Goal: Complete application form: Complete application form

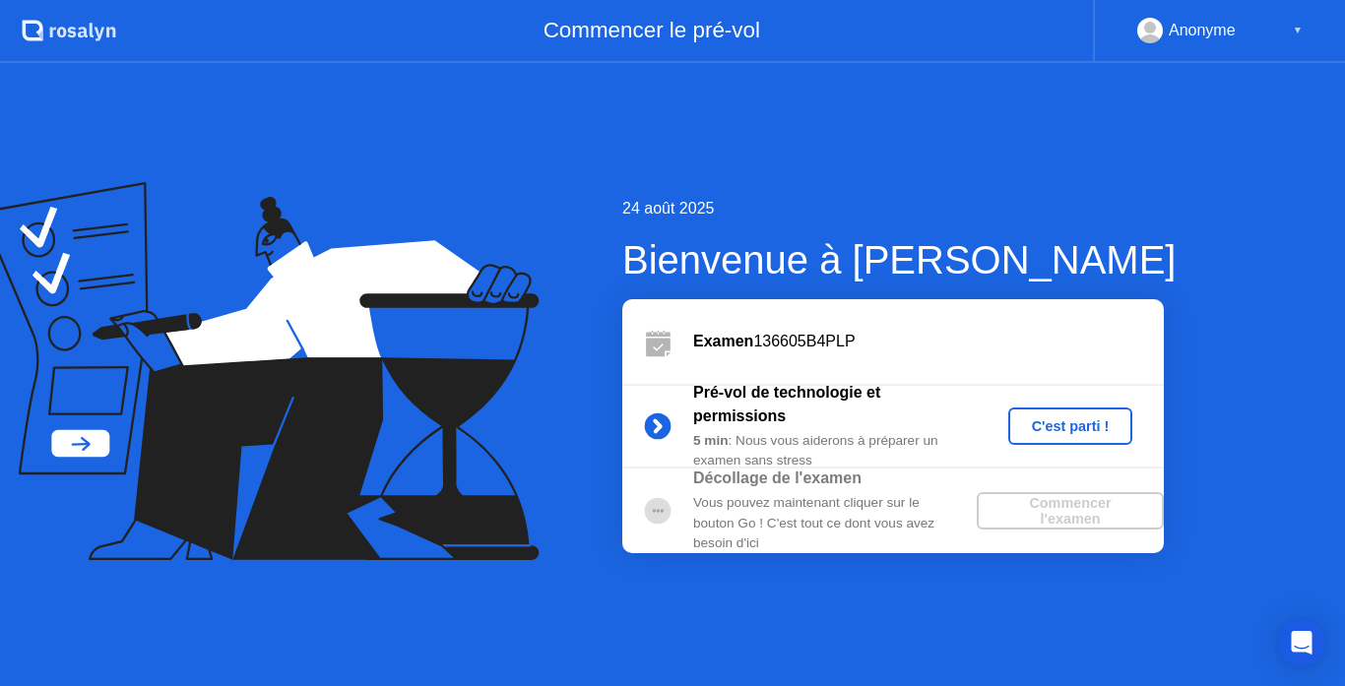
click at [1076, 424] on div "C'est parti !" at bounding box center [1070, 426] width 109 height 16
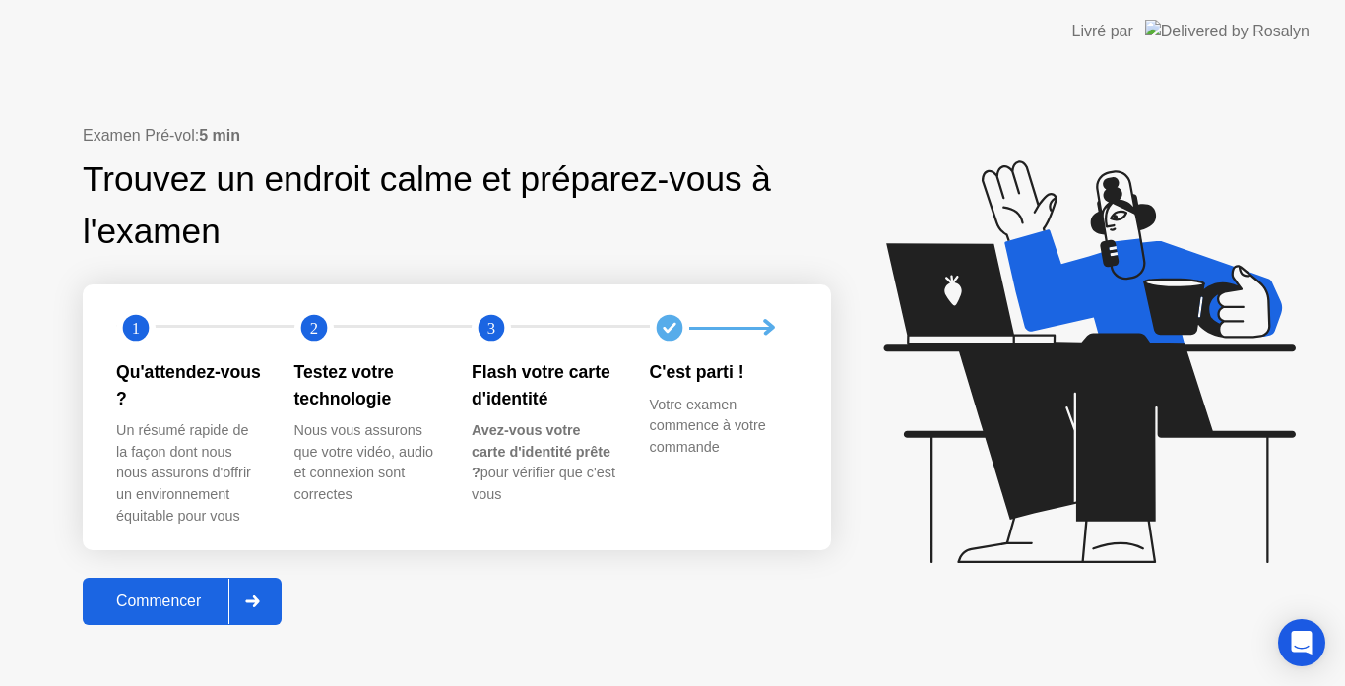
click at [162, 593] on div "Commencer" at bounding box center [159, 602] width 140 height 18
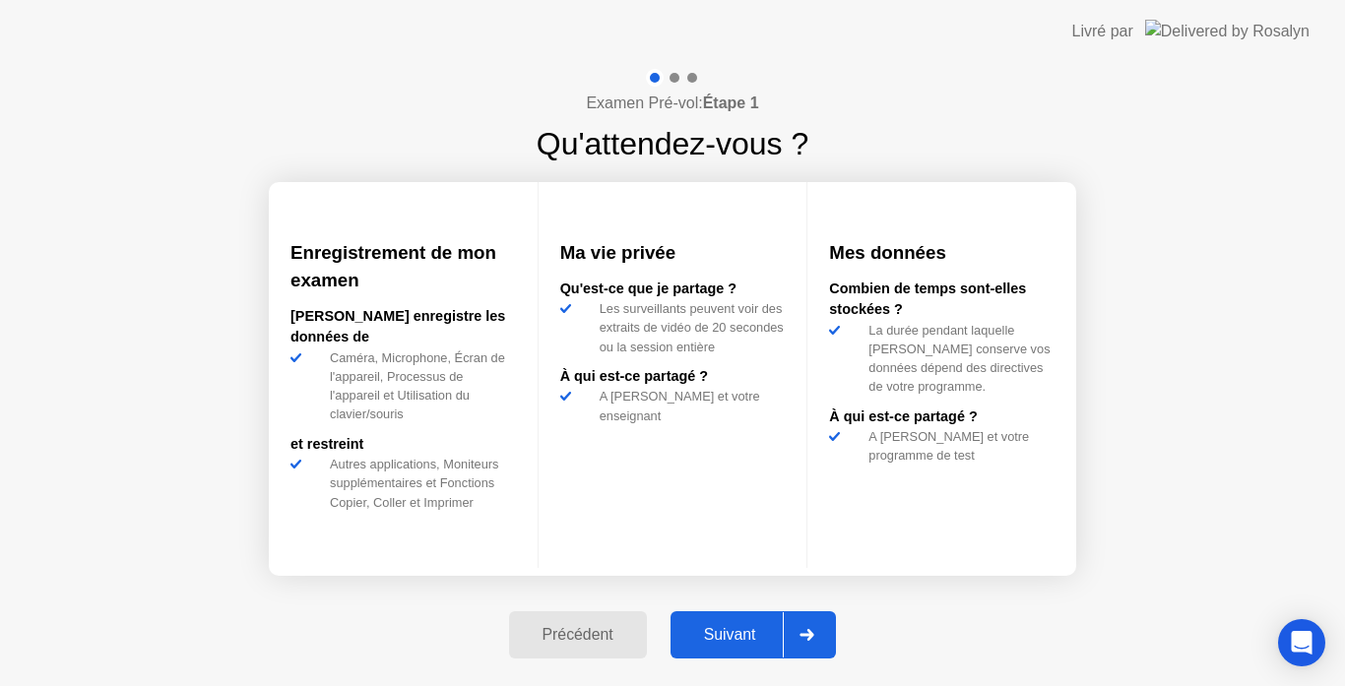
click at [737, 635] on div "Suivant" at bounding box center [729, 635] width 107 height 18
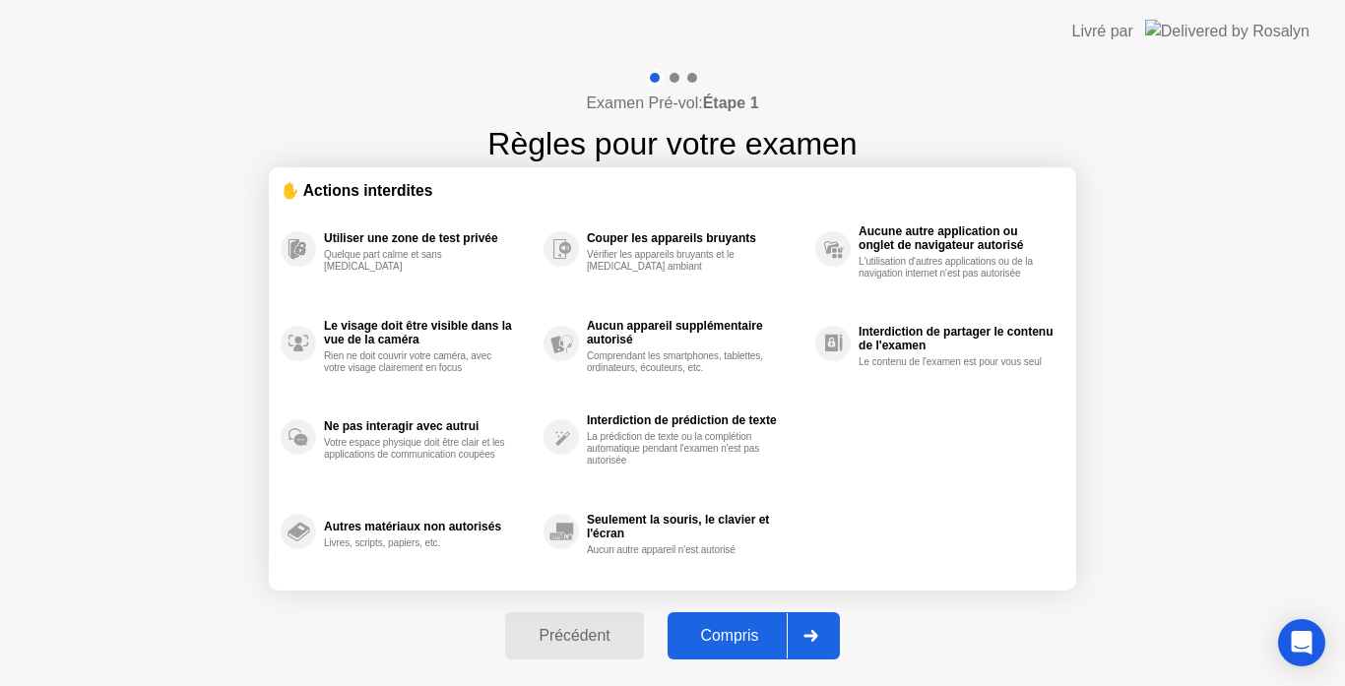
click at [737, 635] on div "Compris" at bounding box center [729, 636] width 113 height 18
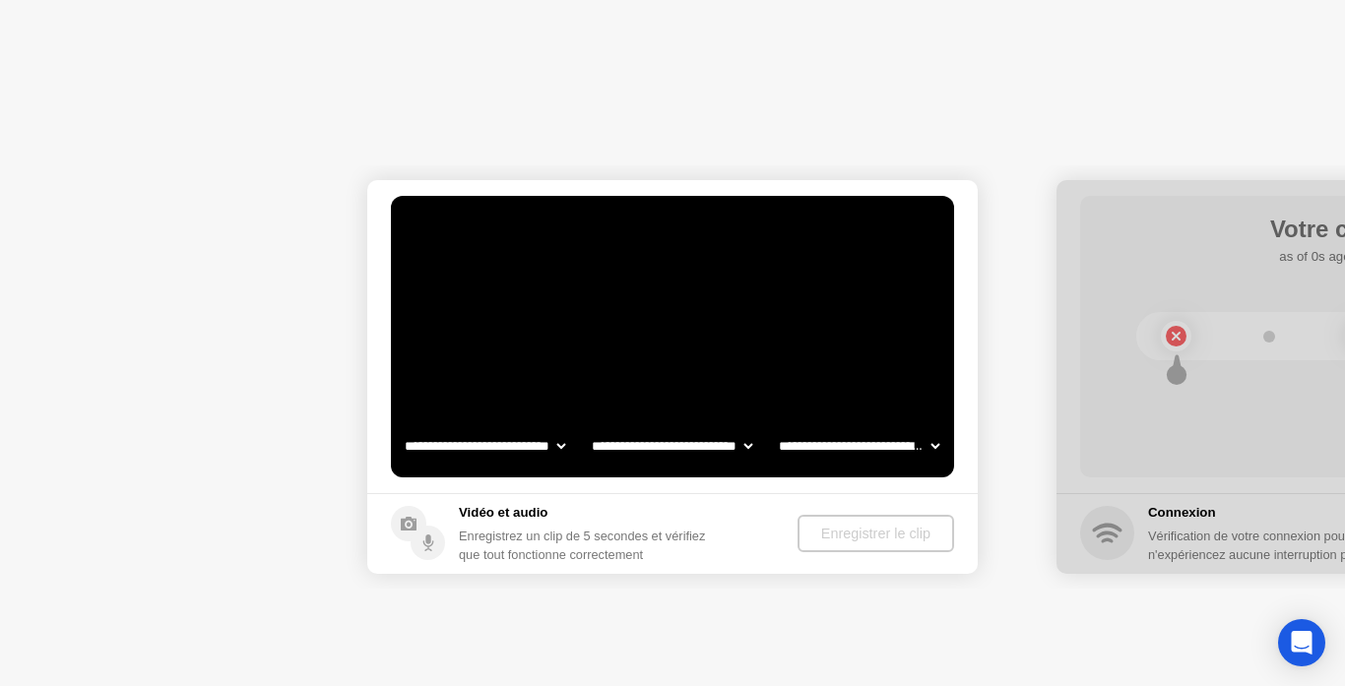
select select "**********"
select select "*******"
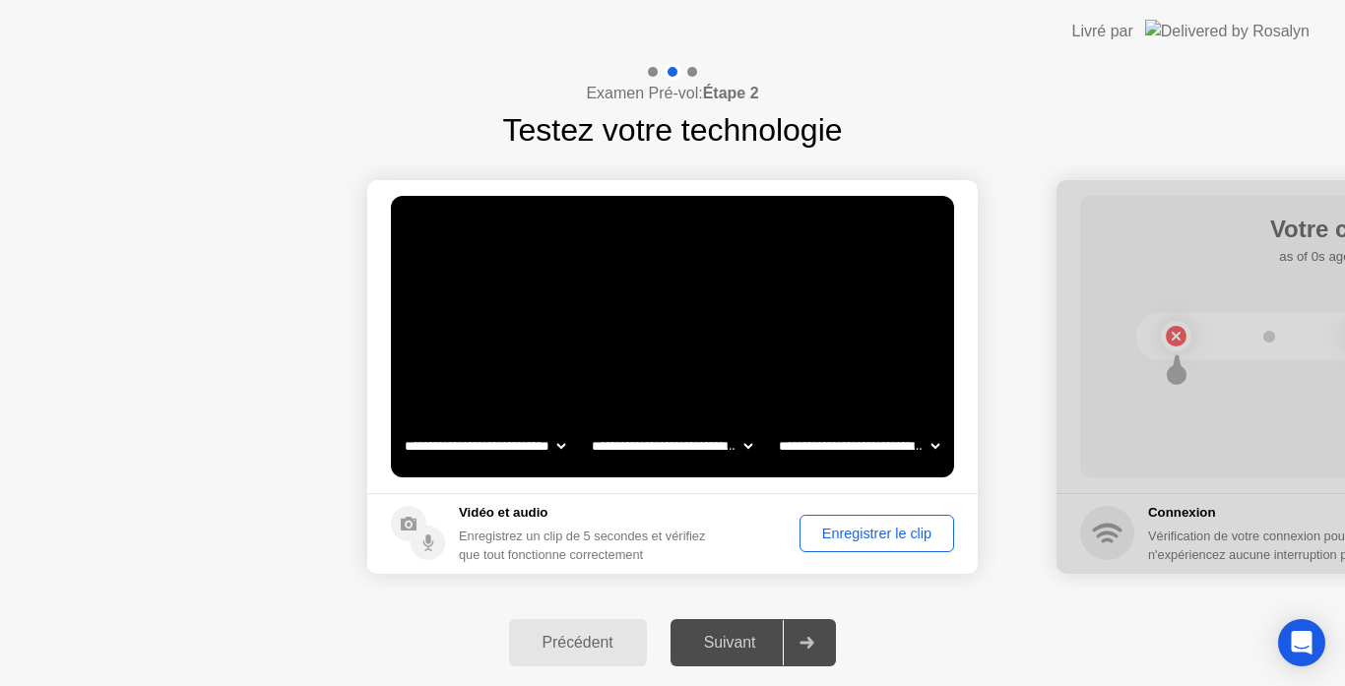
click at [877, 537] on div "Enregistrer le clip" at bounding box center [876, 534] width 141 height 16
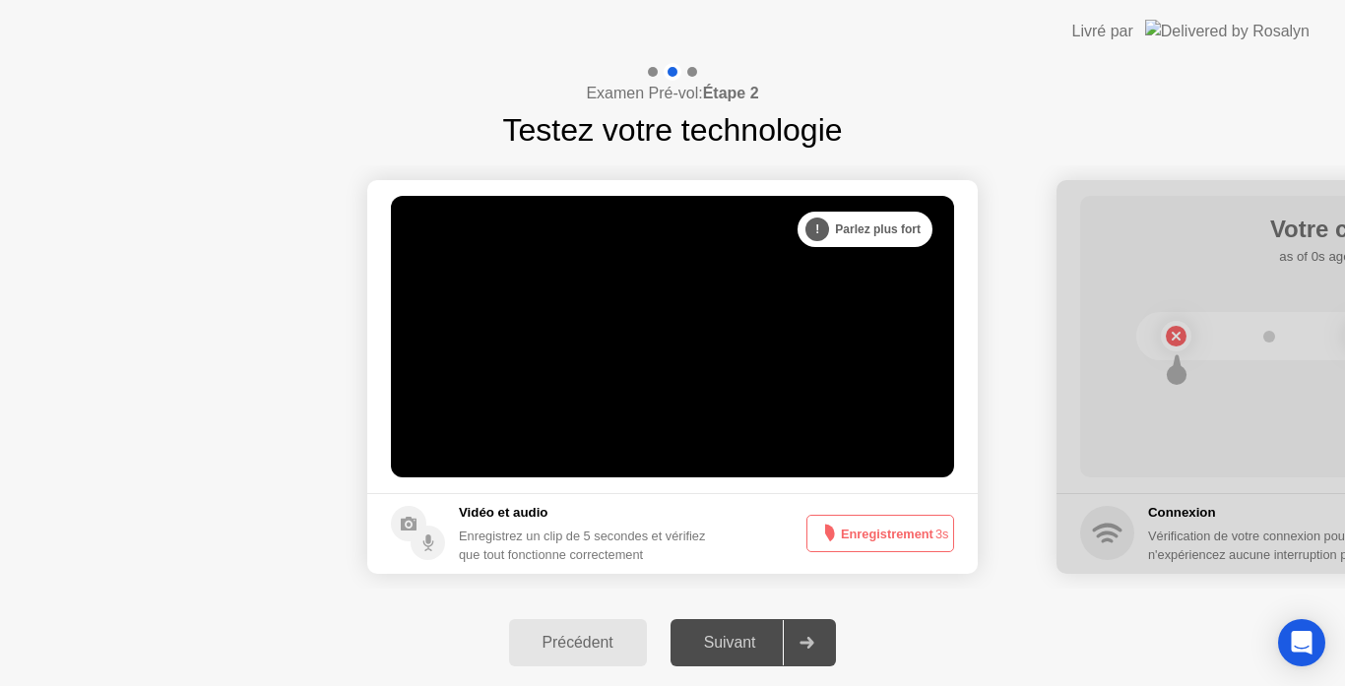
click at [750, 637] on div "Suivant" at bounding box center [729, 643] width 107 height 18
click at [811, 649] on div at bounding box center [805, 642] width 47 height 45
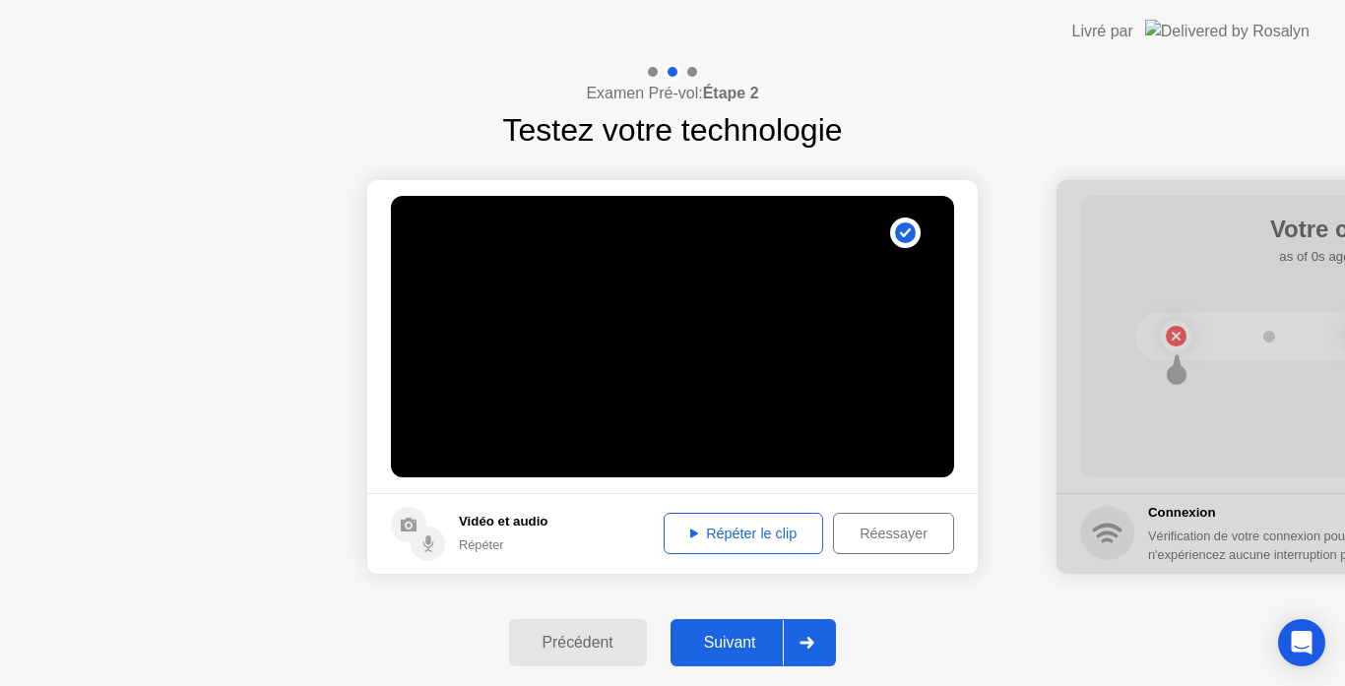
click at [811, 649] on div at bounding box center [805, 642] width 47 height 45
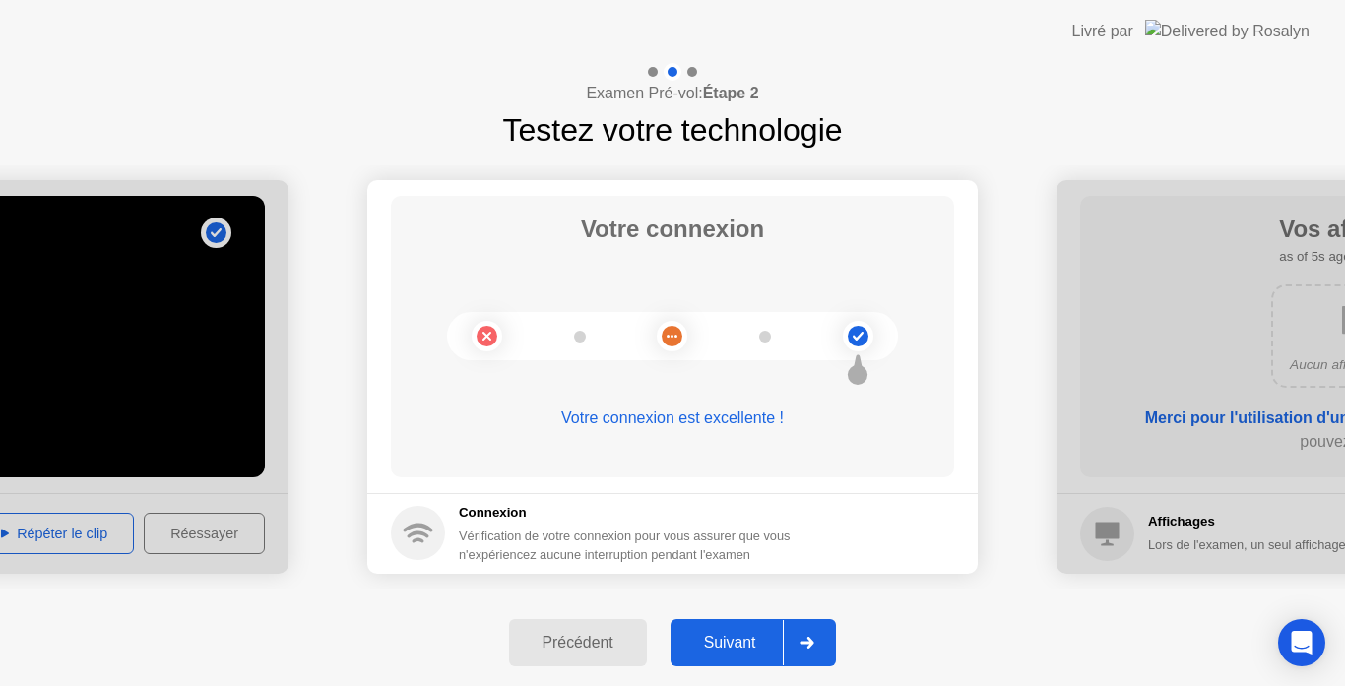
click at [745, 648] on div "Suivant" at bounding box center [729, 643] width 107 height 18
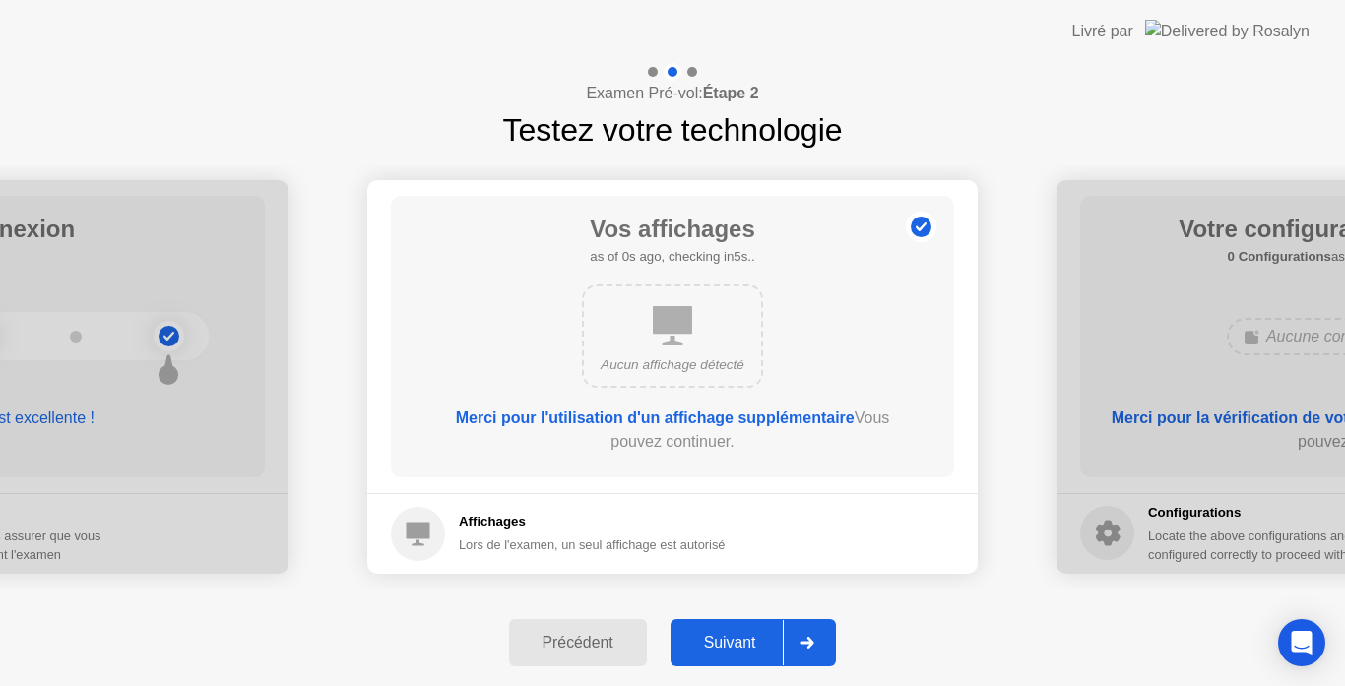
click at [811, 644] on icon at bounding box center [807, 643] width 14 height 12
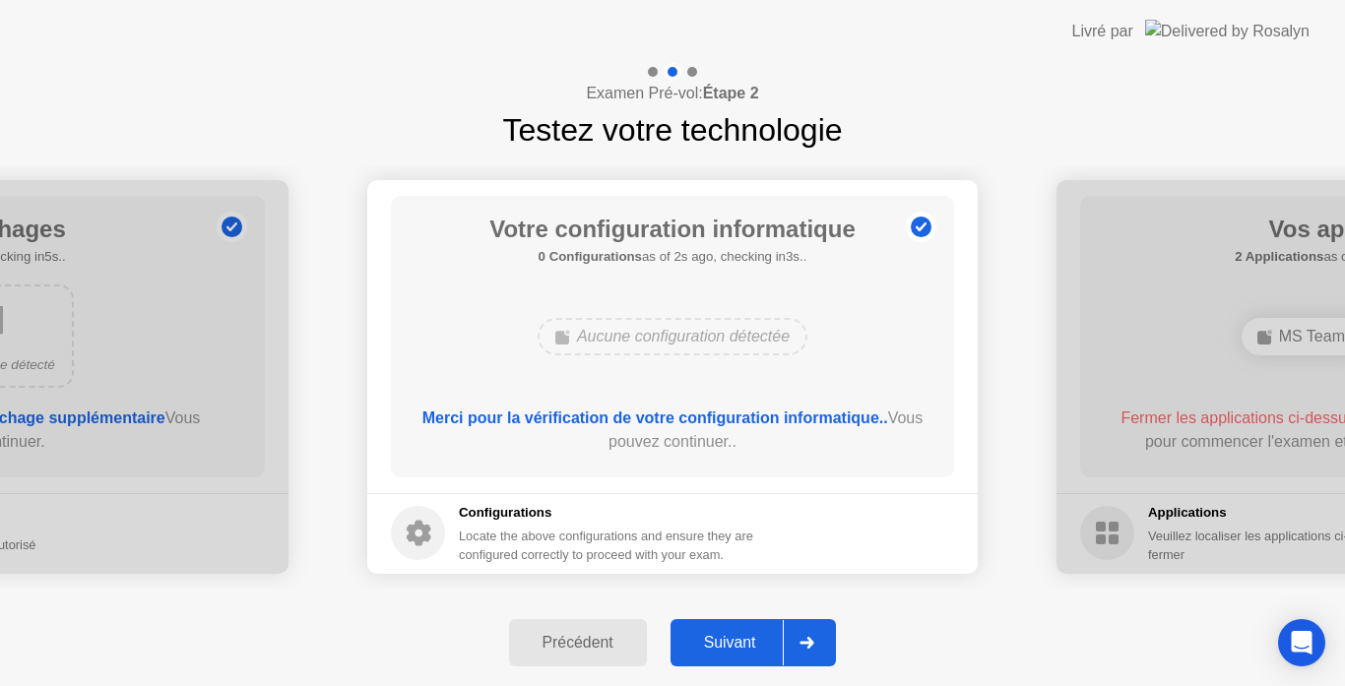
click at [811, 644] on icon at bounding box center [807, 643] width 14 height 12
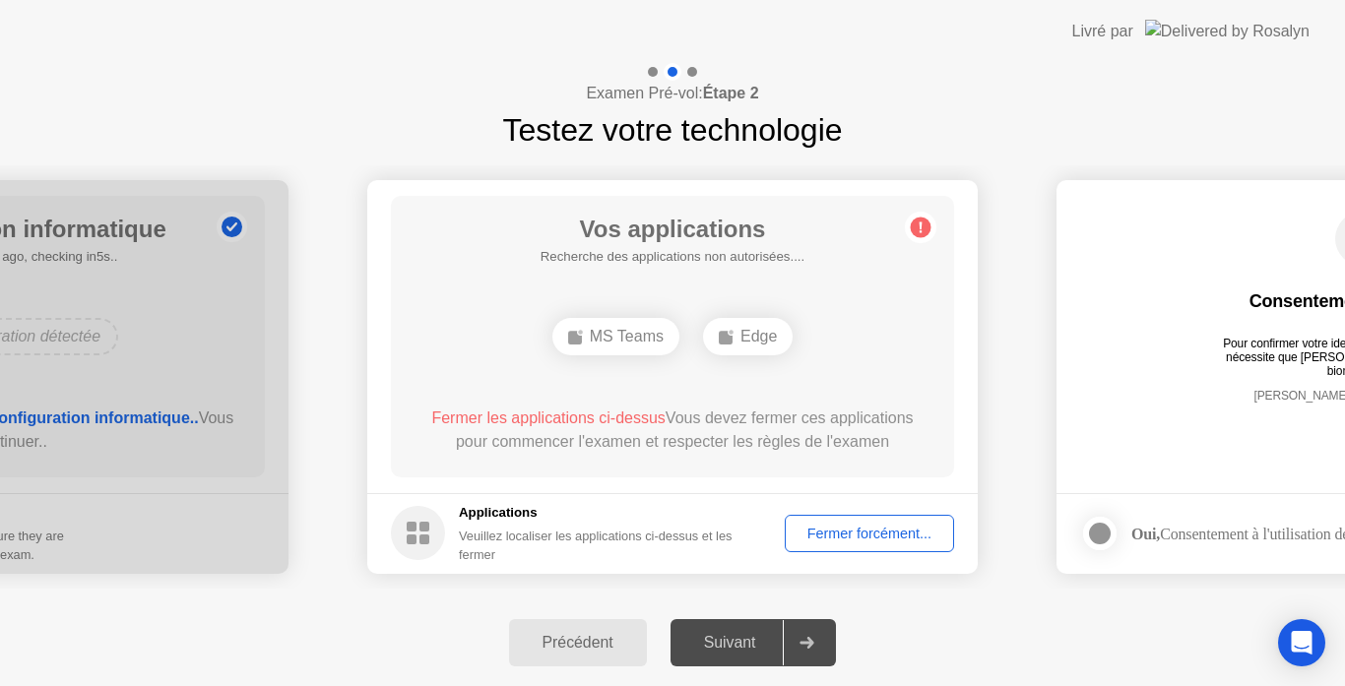
click at [874, 526] on div "Fermer forcément..." at bounding box center [869, 534] width 156 height 16
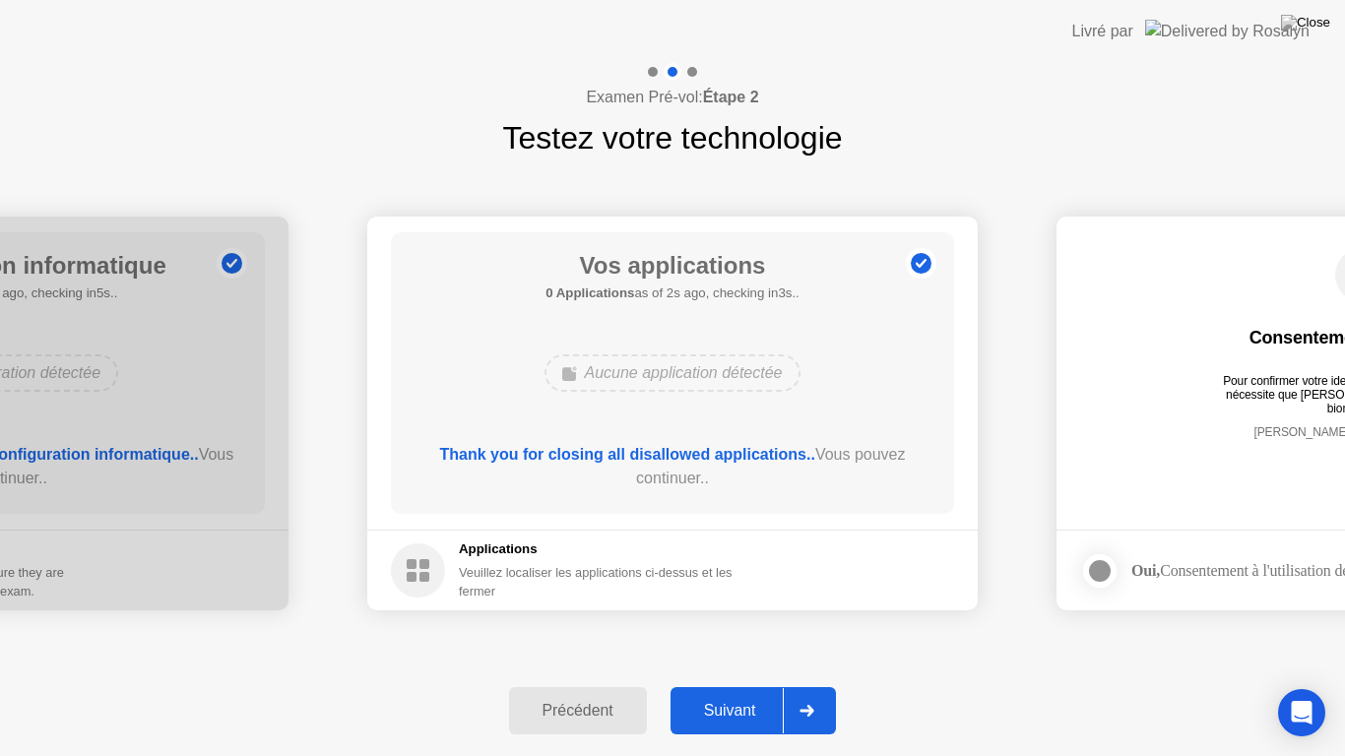
click at [756, 685] on div "Suivant" at bounding box center [729, 711] width 107 height 18
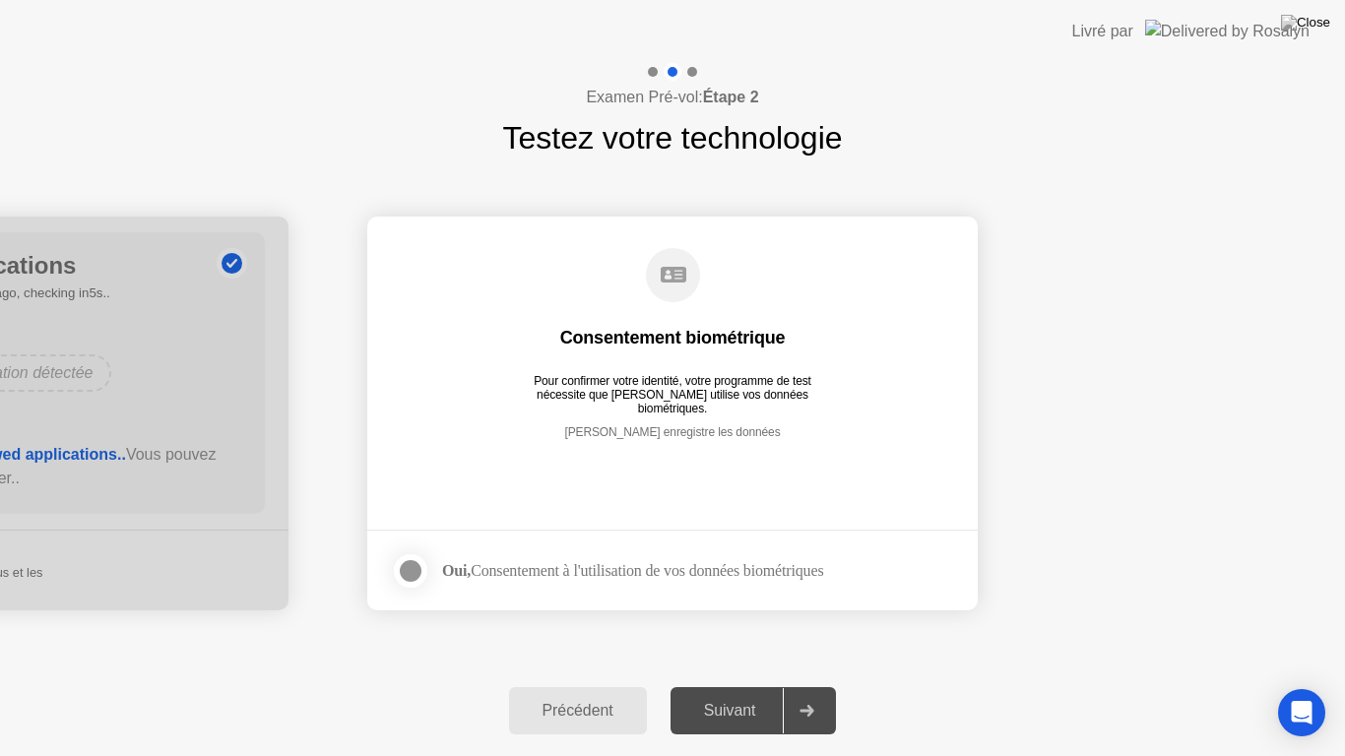
click at [756, 685] on div "Suivant" at bounding box center [729, 711] width 107 height 18
click at [453, 573] on div "Oui, Consentement à l'utilisation de vos données biométriques" at bounding box center [632, 570] width 381 height 19
click at [404, 567] on div at bounding box center [411, 571] width 24 height 24
click at [721, 685] on div "Suivant" at bounding box center [729, 711] width 107 height 18
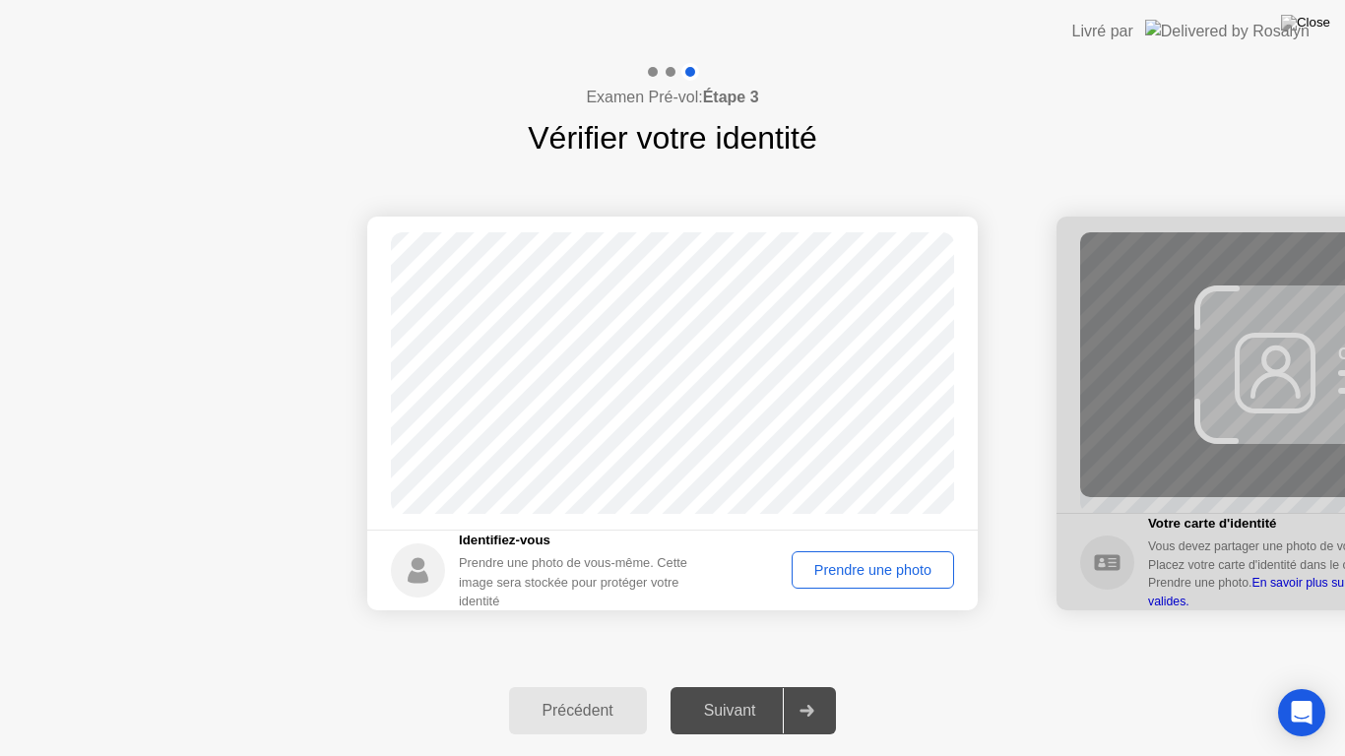
click at [845, 570] on div "Prendre une photo" at bounding box center [872, 570] width 149 height 16
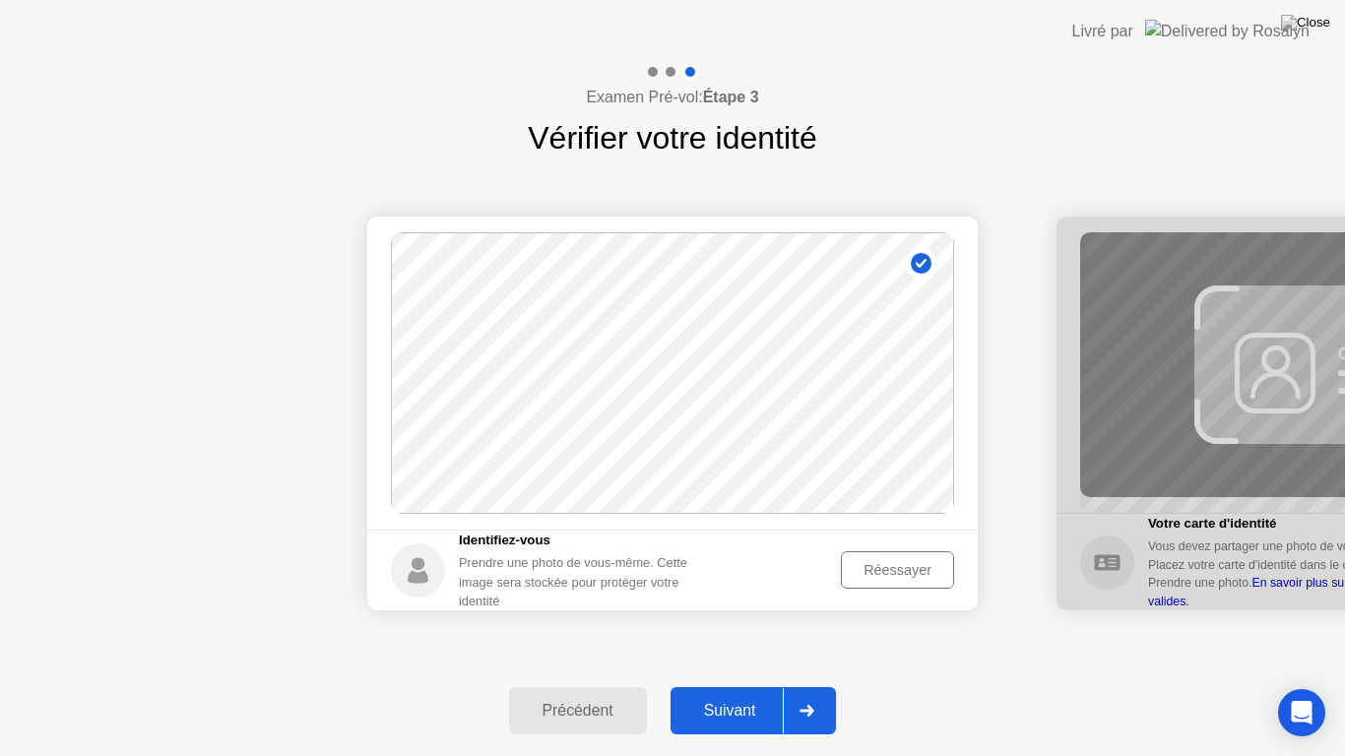
click at [714, 685] on div "Suivant" at bounding box center [729, 711] width 107 height 18
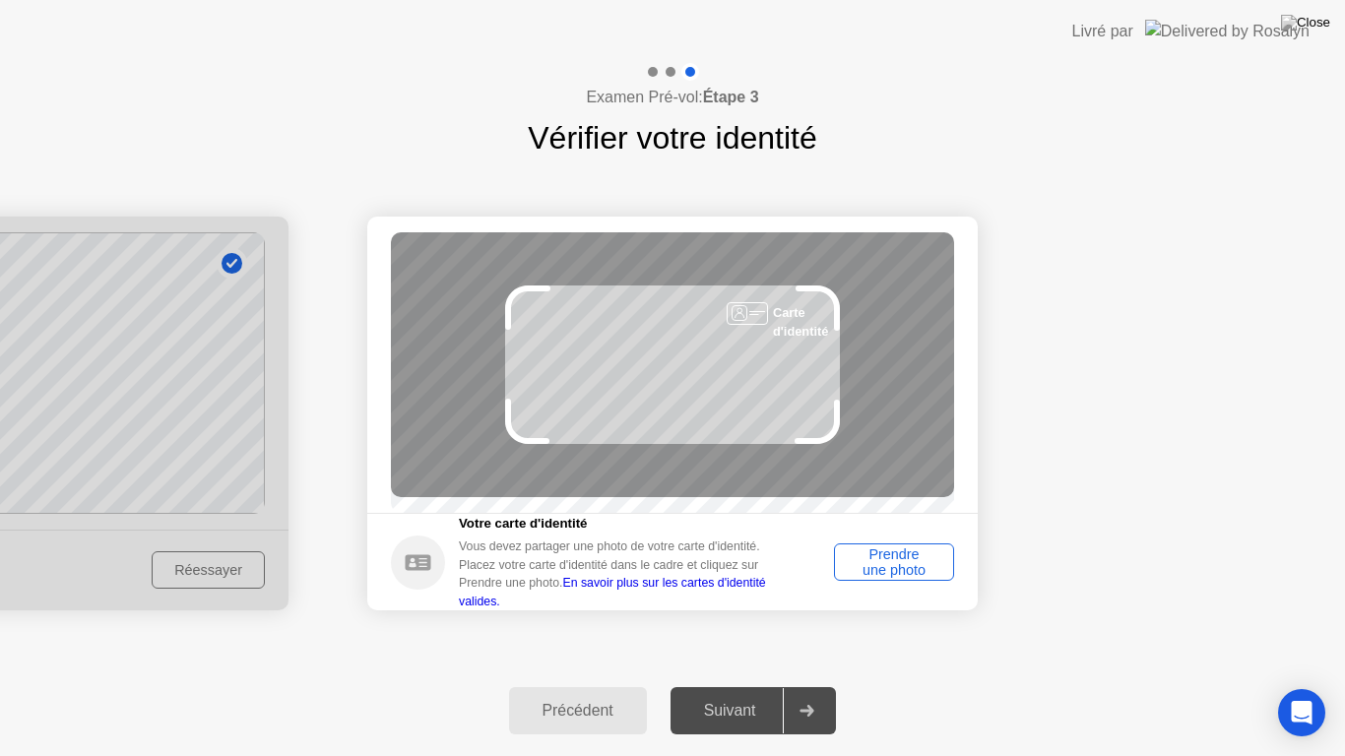
click at [864, 572] on div "Prendre une photo" at bounding box center [894, 561] width 106 height 31
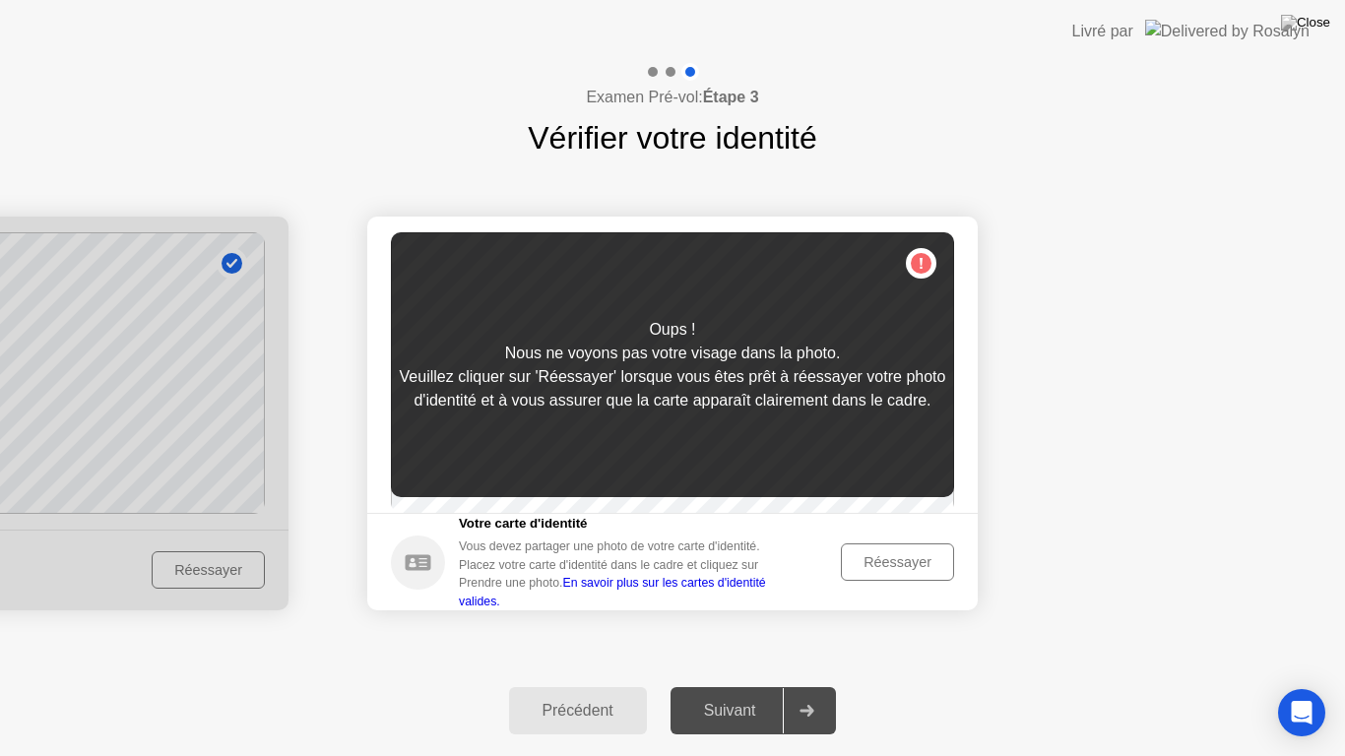
click at [864, 570] on div "Réessayer" at bounding box center [896, 562] width 99 height 16
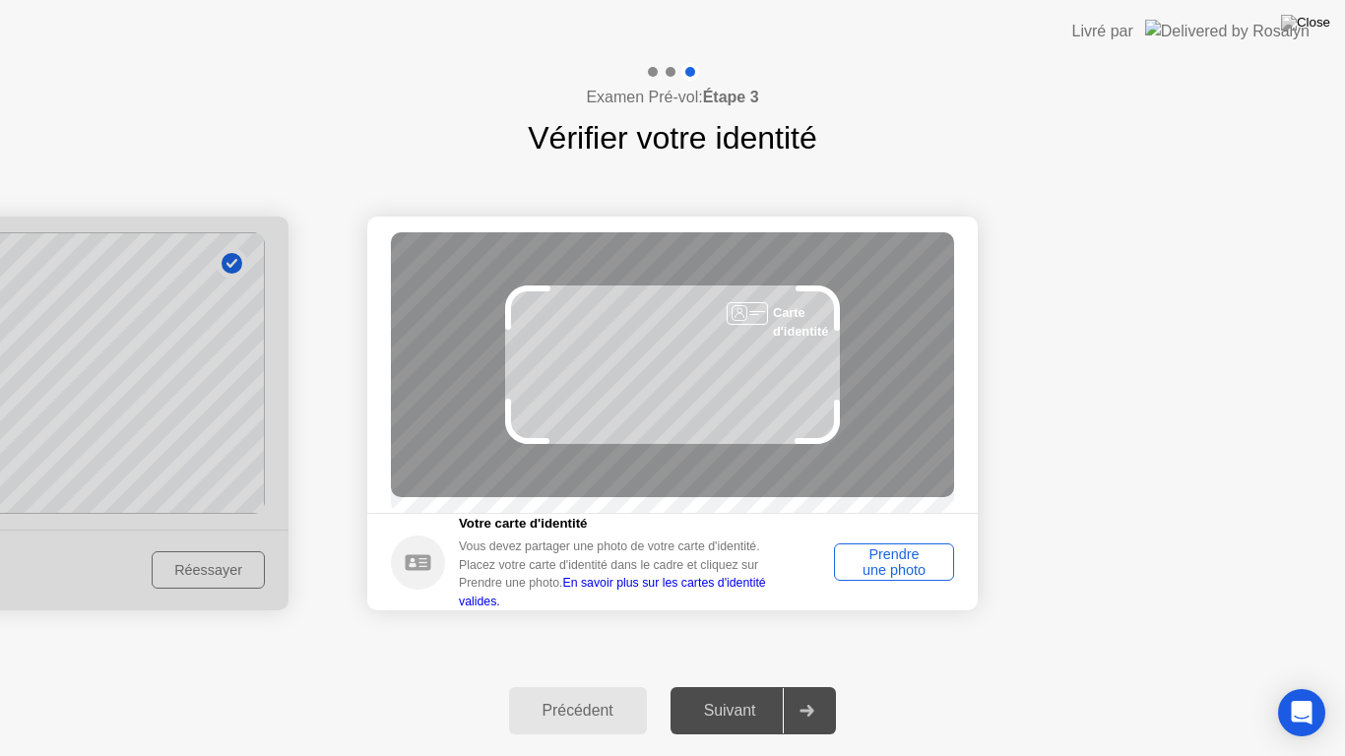
click at [864, 572] on div "Prendre une photo" at bounding box center [894, 561] width 106 height 31
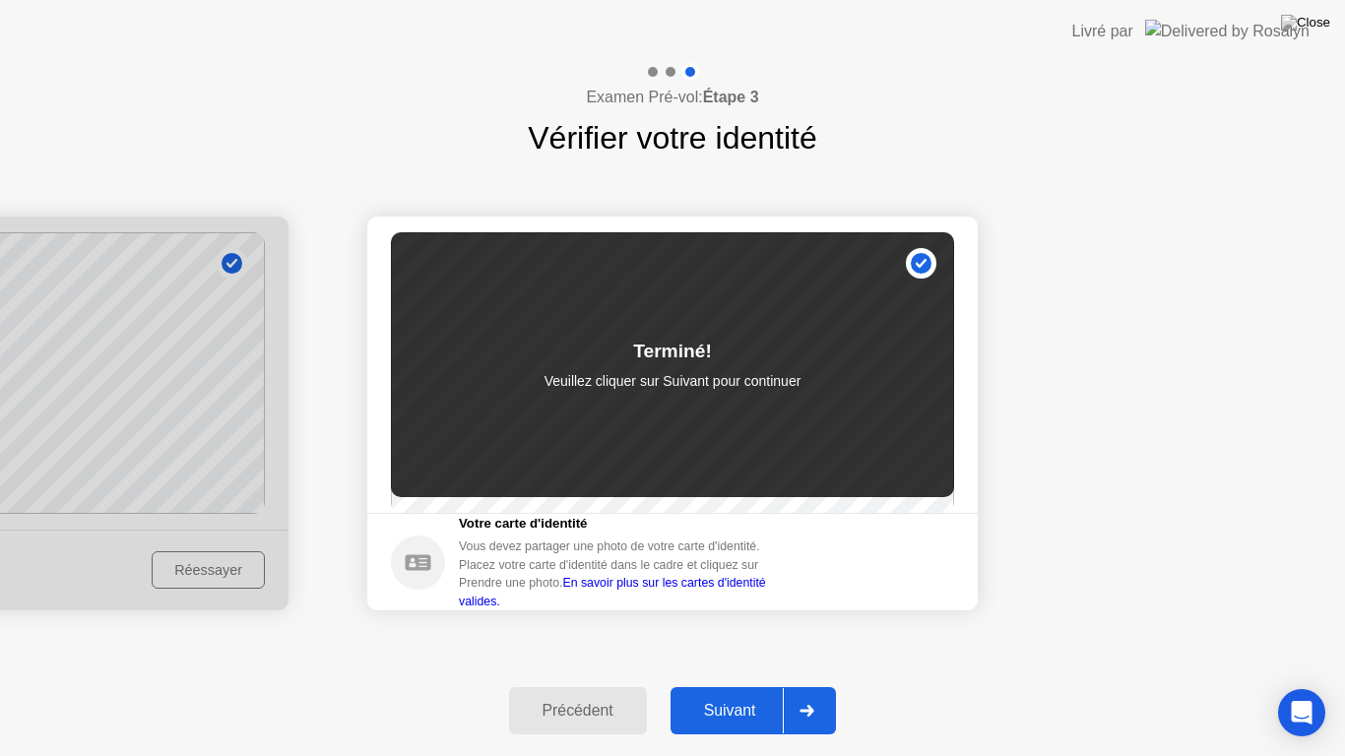
click at [745, 685] on div "Suivant" at bounding box center [729, 711] width 107 height 18
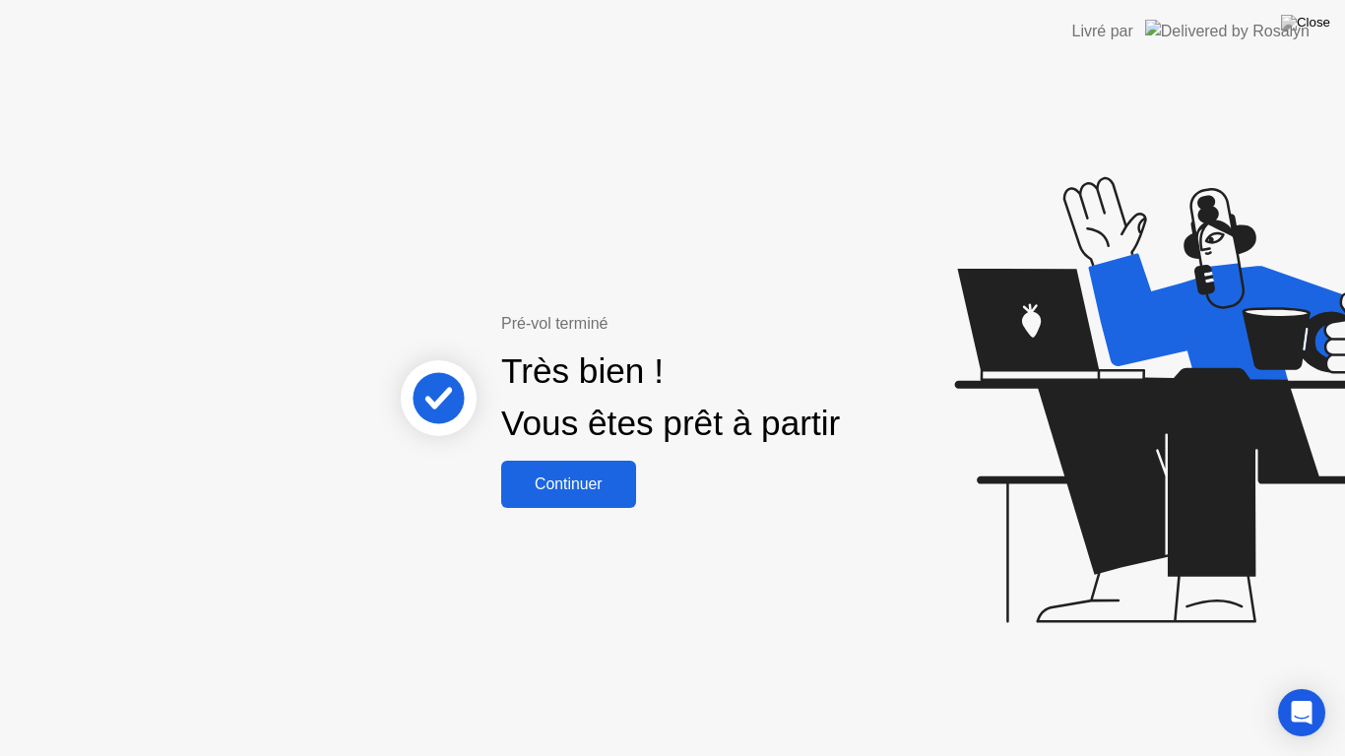
click at [580, 486] on div "Continuer" at bounding box center [568, 484] width 123 height 18
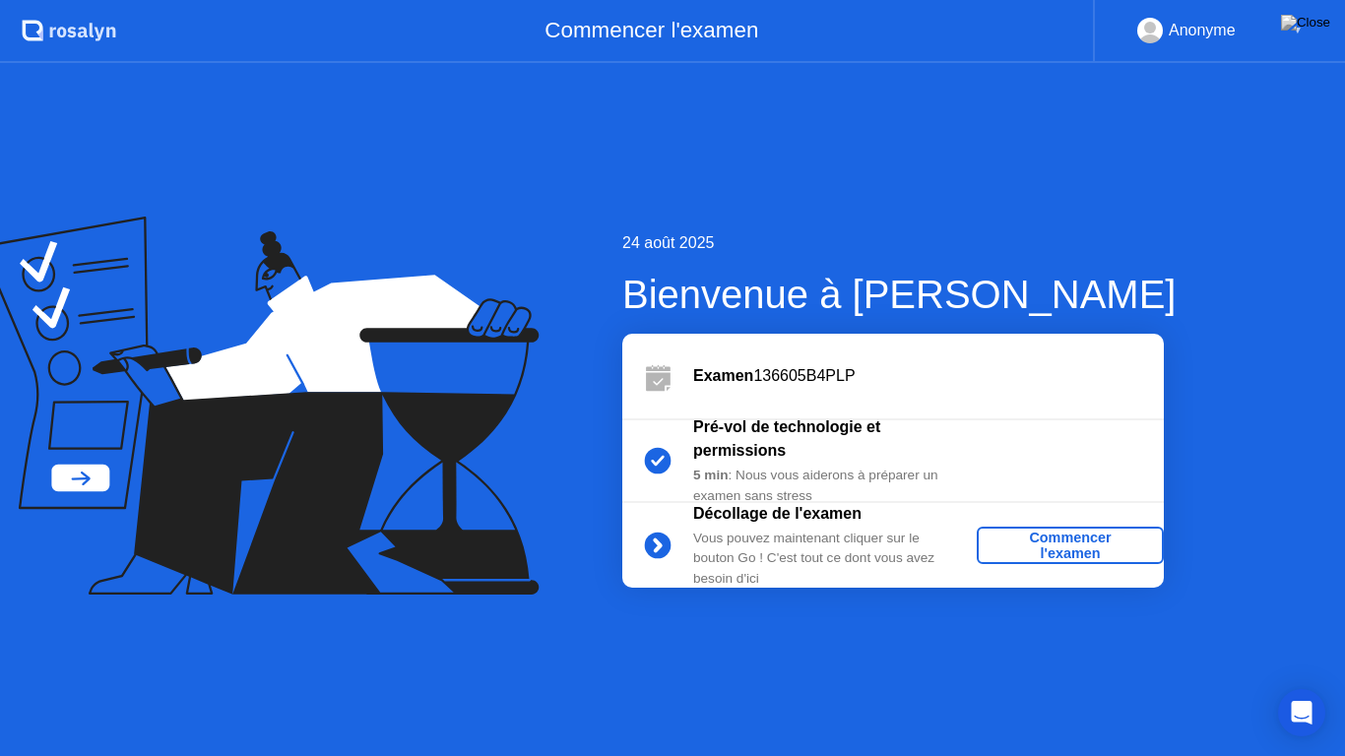
click at [1033, 553] on div "Commencer l'examen" at bounding box center [1069, 545] width 171 height 31
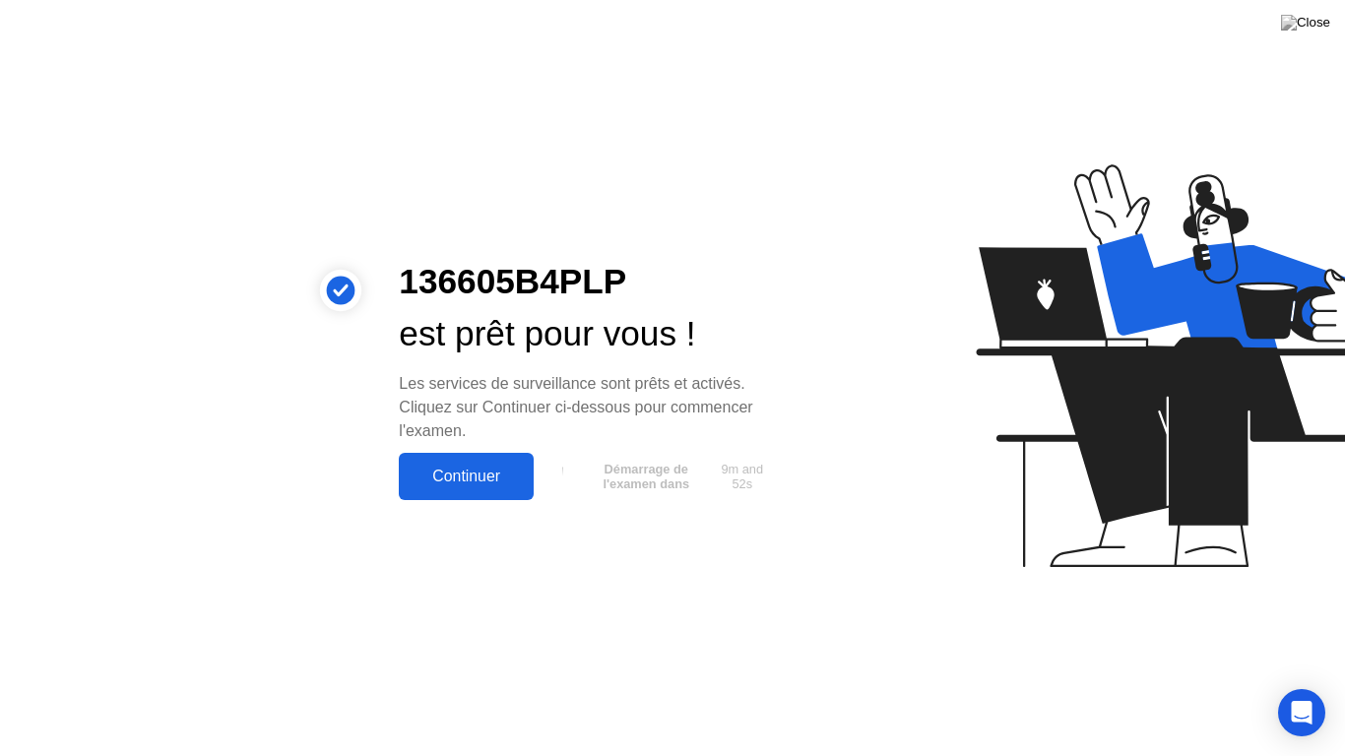
click at [482, 491] on button "Continuer" at bounding box center [466, 476] width 135 height 47
